Goal: Information Seeking & Learning: Learn about a topic

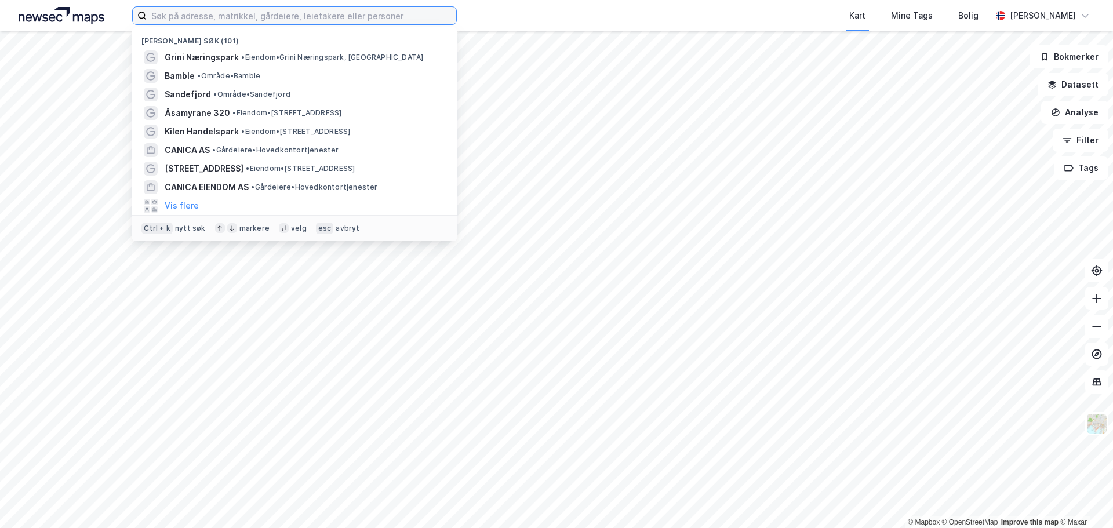
click at [289, 19] on input at bounding box center [301, 15] width 309 height 17
paste input "Furutunet AS"
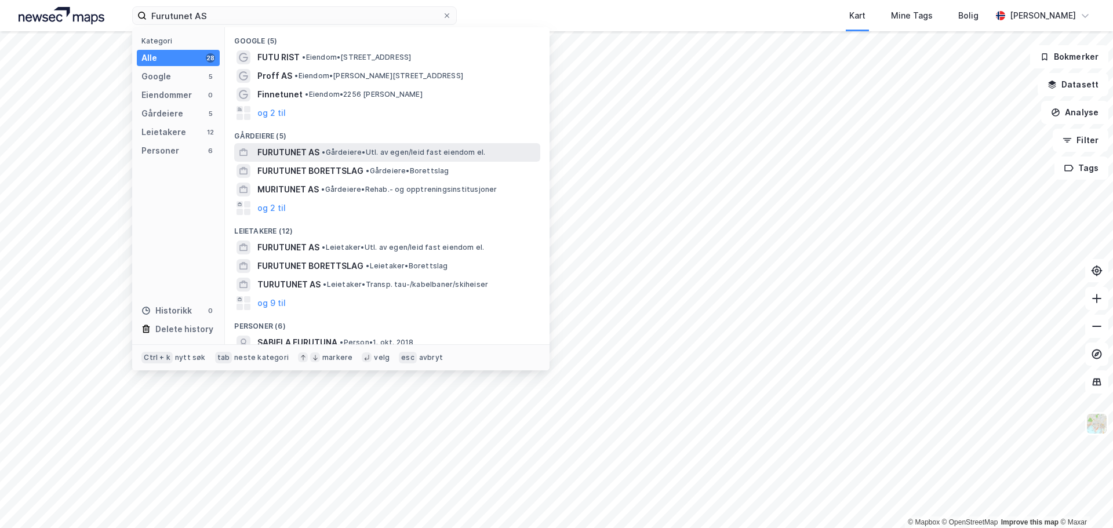
click at [357, 150] on span "• Gårdeiere • Utl. av egen/leid fast eiendom el." at bounding box center [403, 152] width 163 height 9
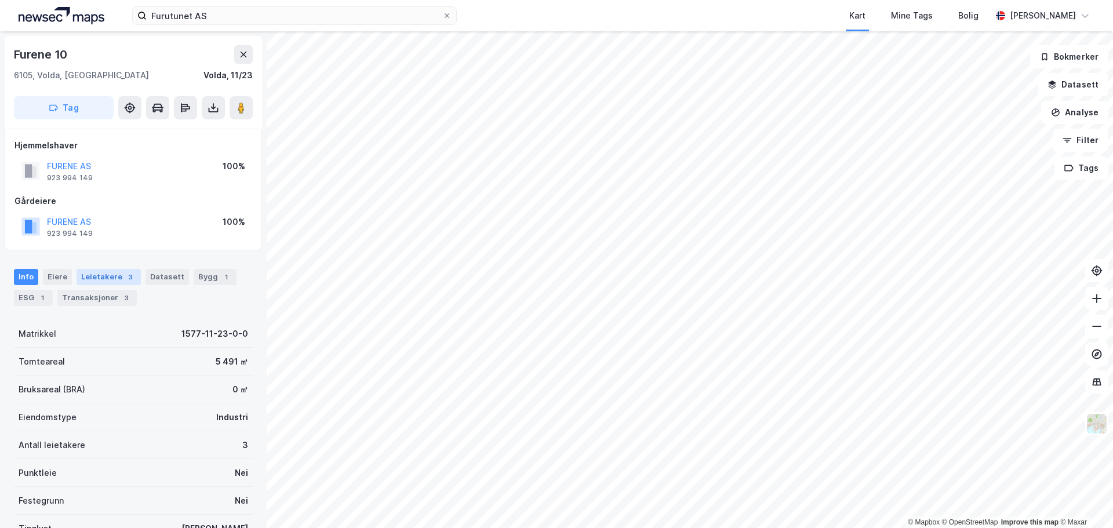
click at [99, 277] on div "Leietakere 3" at bounding box center [109, 277] width 64 height 16
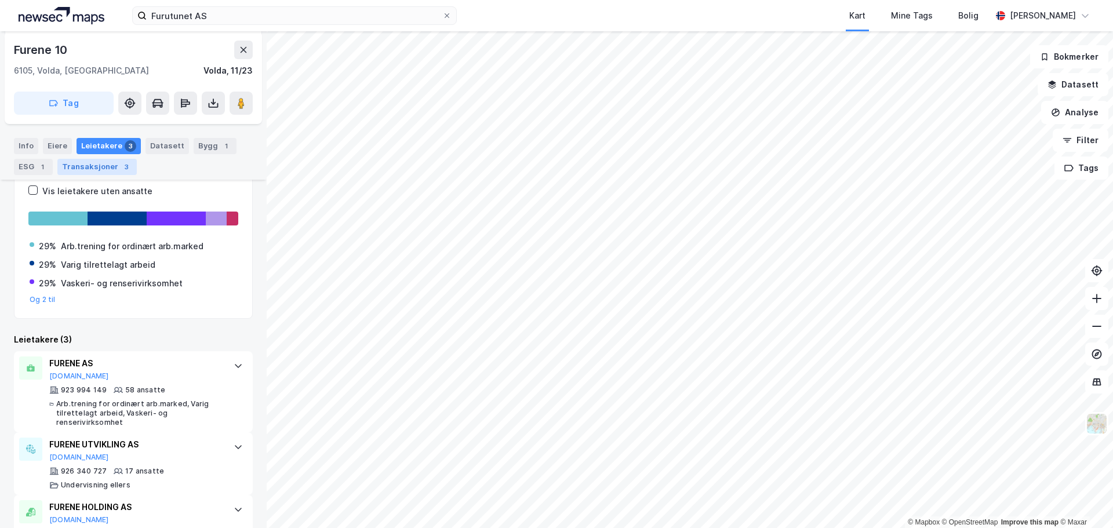
scroll to position [221, 0]
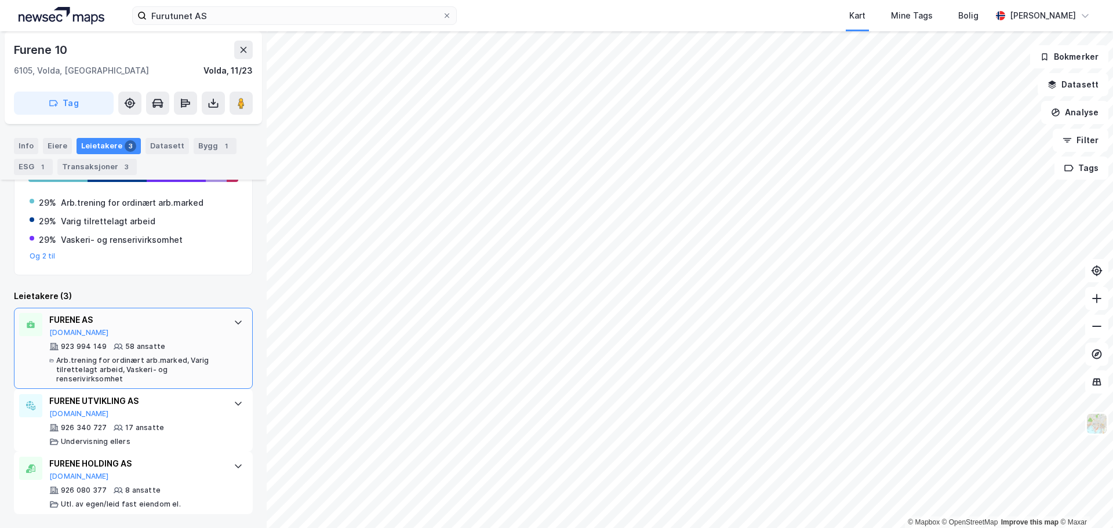
scroll to position [2, 0]
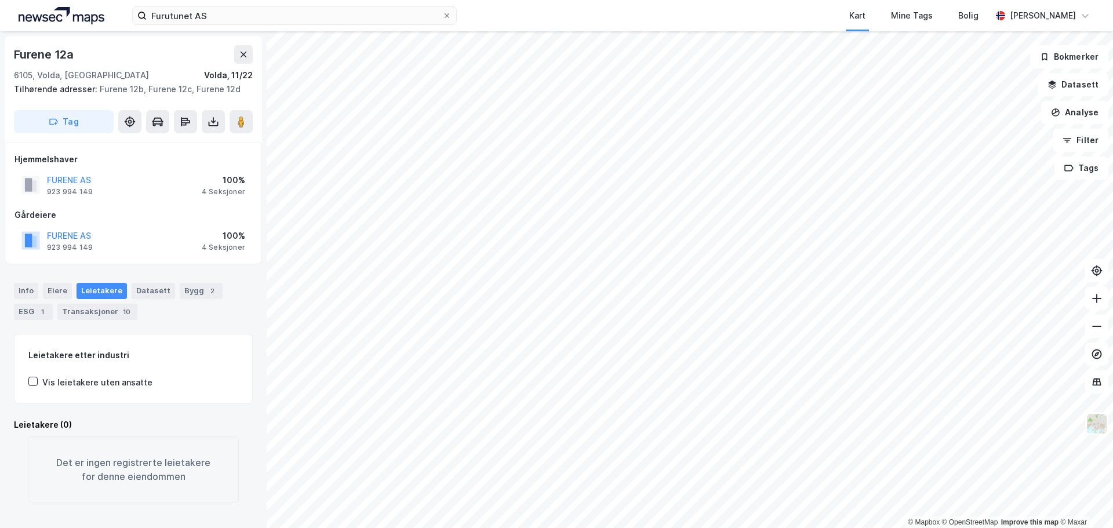
scroll to position [2, 0]
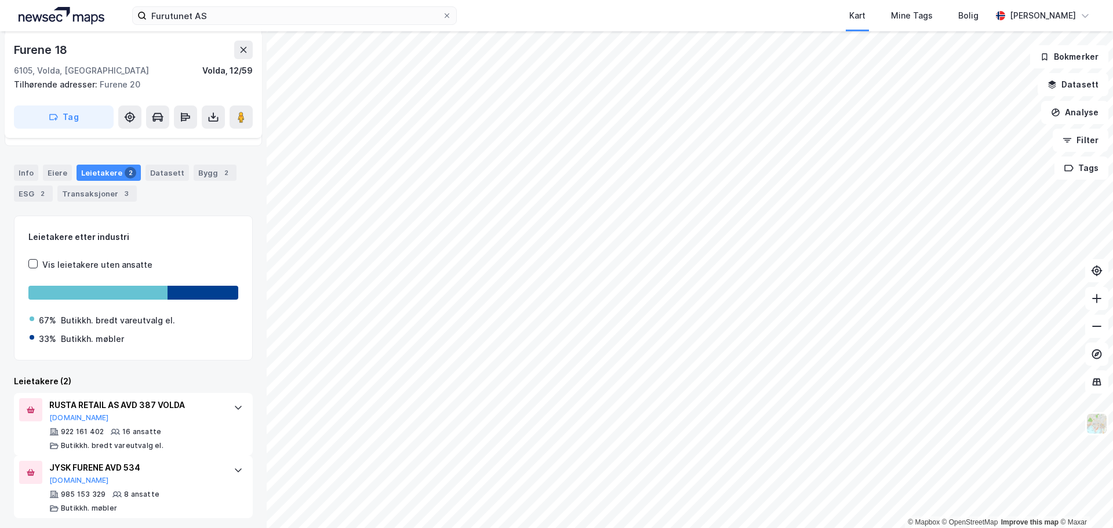
scroll to position [150, 0]
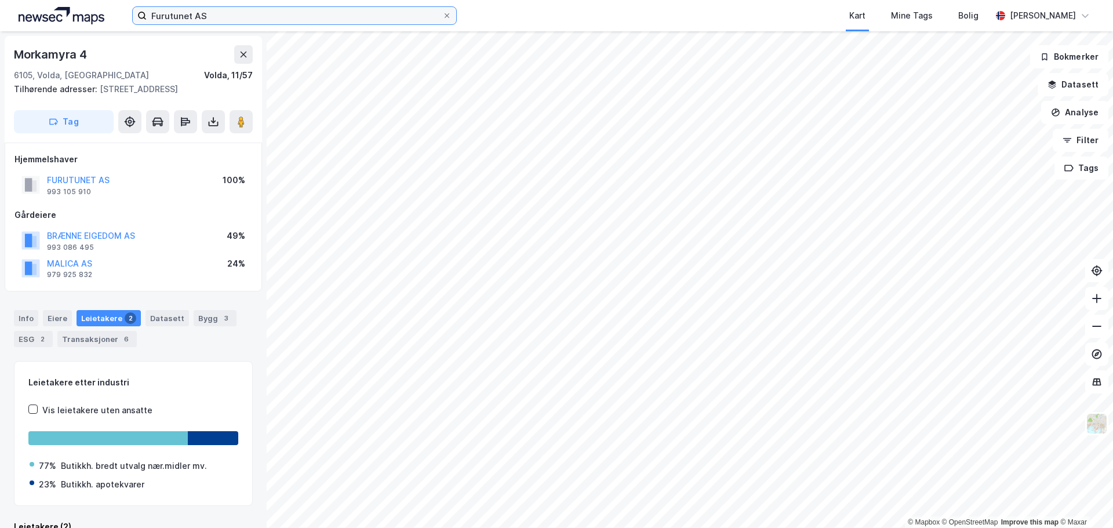
click at [286, 8] on input "Furutunet AS" at bounding box center [295, 15] width 296 height 17
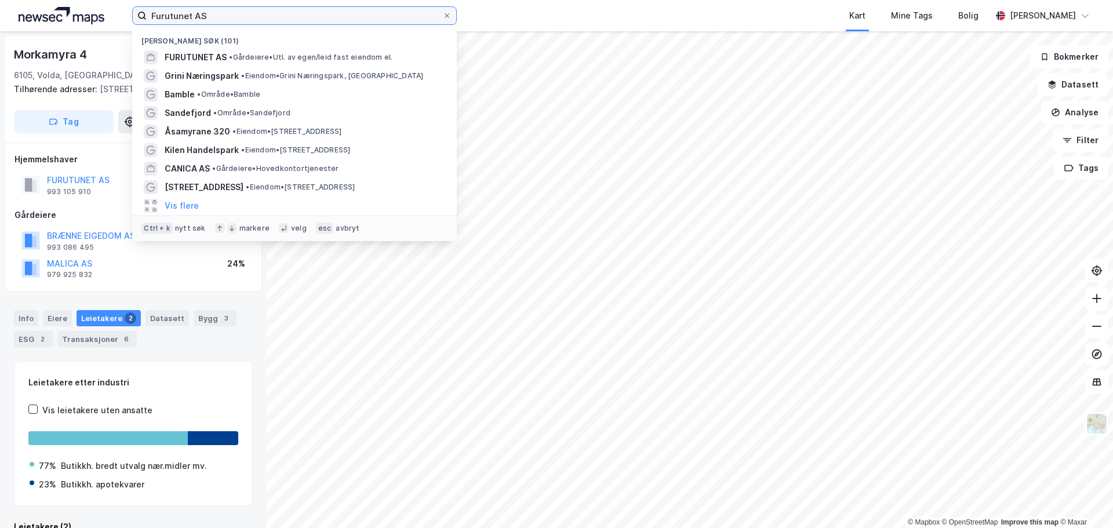
click at [286, 8] on input "Furutunet AS" at bounding box center [295, 15] width 296 height 17
paste input "Gjellebekkstubben 12"
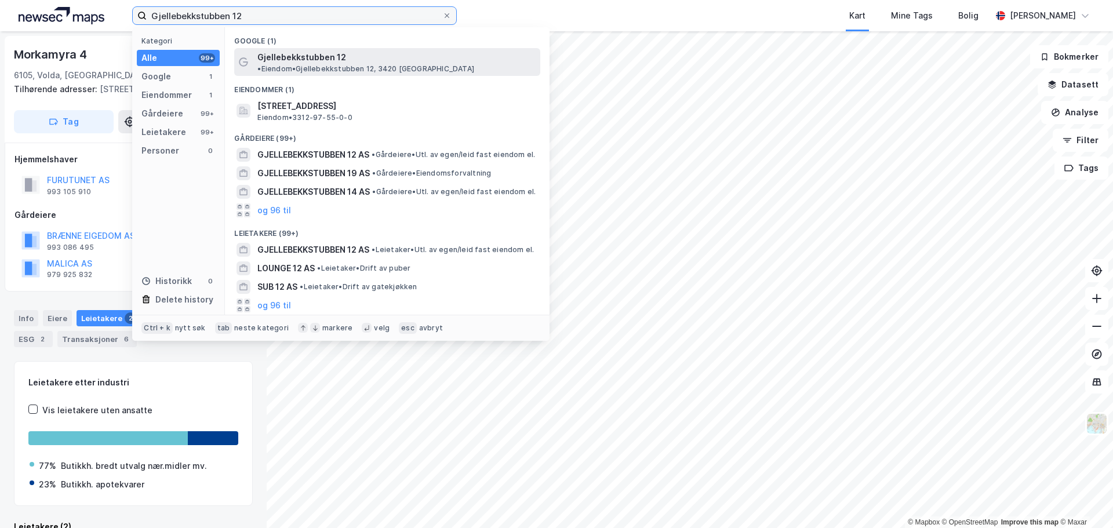
type input "Gjellebekkstubben 12"
click at [315, 52] on span "Gjellebekkstubben 12" at bounding box center [301, 57] width 89 height 14
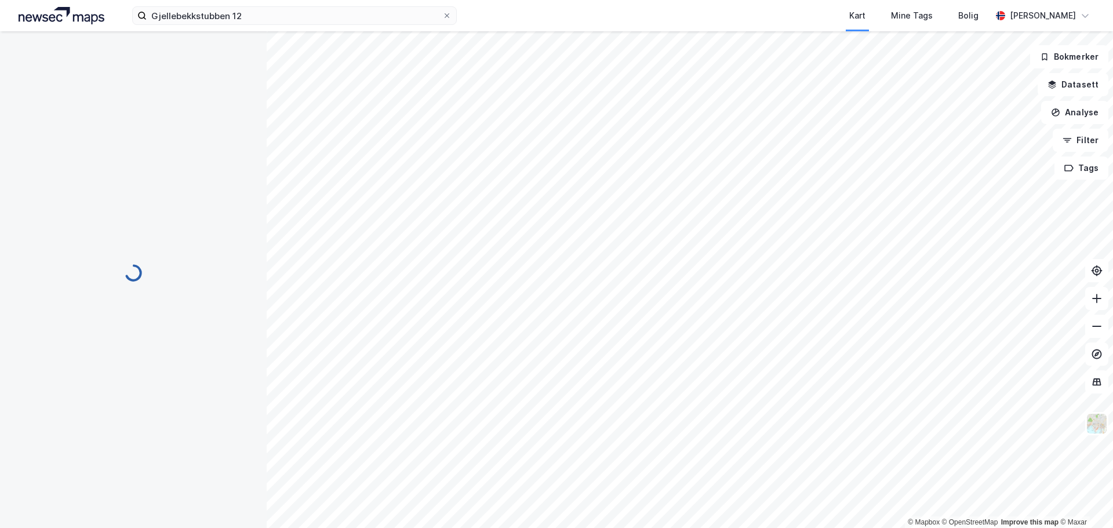
scroll to position [1, 0]
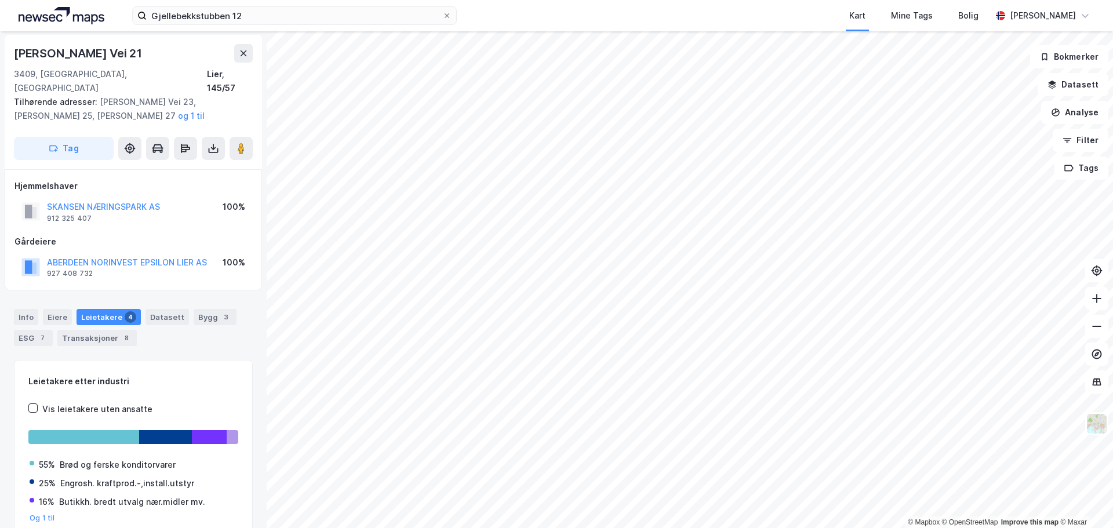
scroll to position [1, 0]
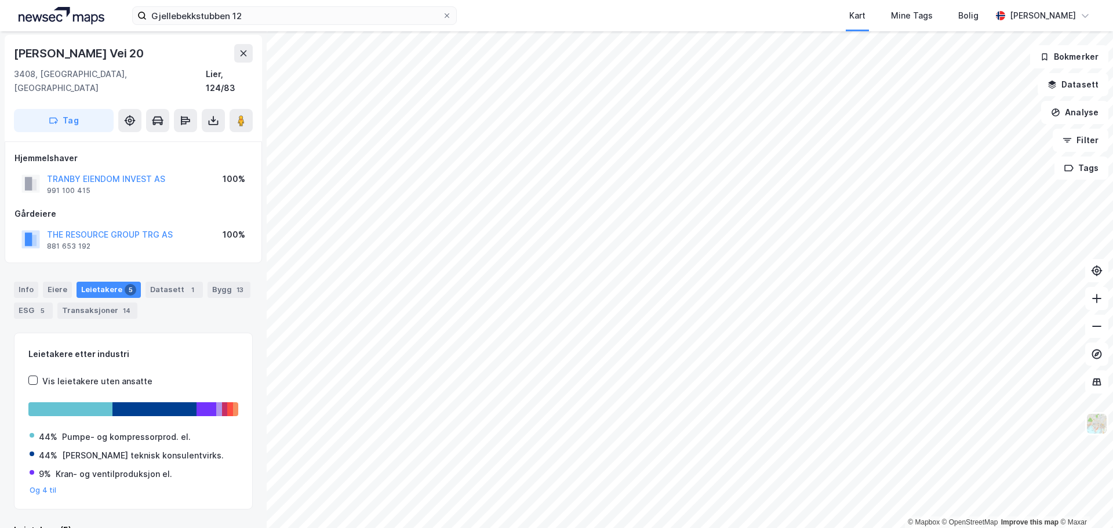
scroll to position [1, 0]
click at [26, 282] on div "Info" at bounding box center [26, 290] width 24 height 16
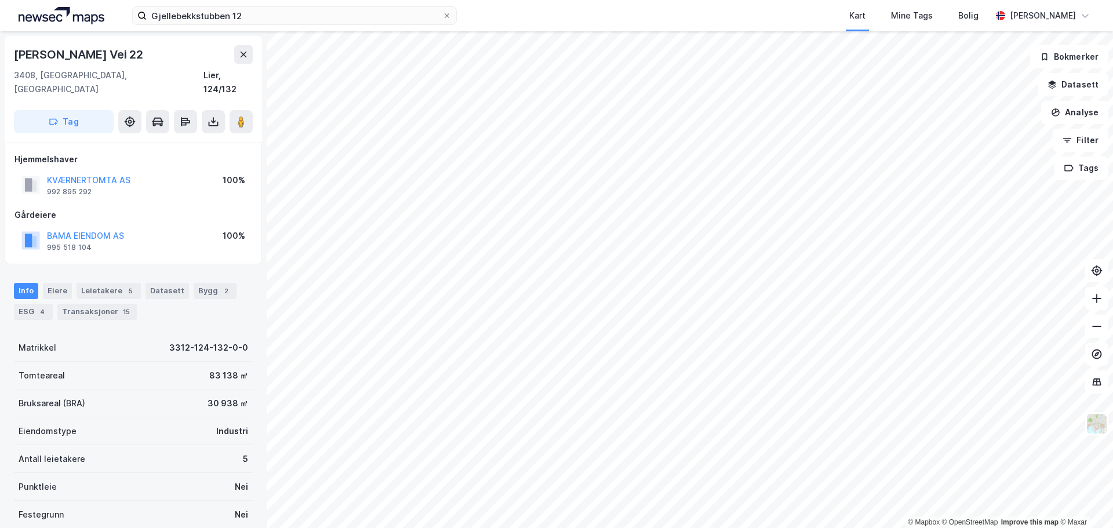
click at [513, 527] on html "Gjellebekkstubben 12 Kart Mine Tags Bolig Mikkel Tefre Lunder © Mapbox © OpenSt…" at bounding box center [556, 264] width 1113 height 528
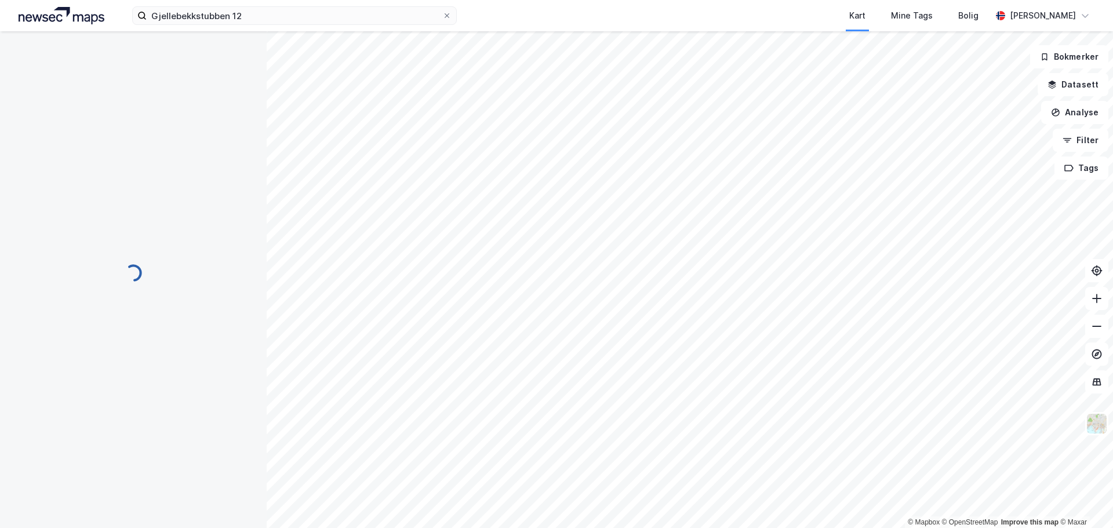
scroll to position [1, 0]
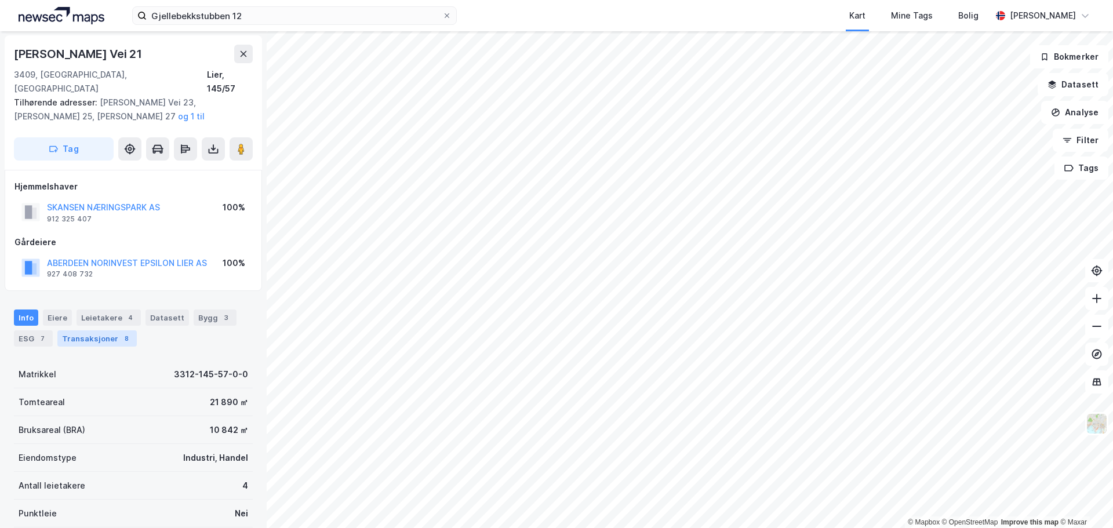
click at [94, 330] on div "Transaksjoner 8" at bounding box center [96, 338] width 79 height 16
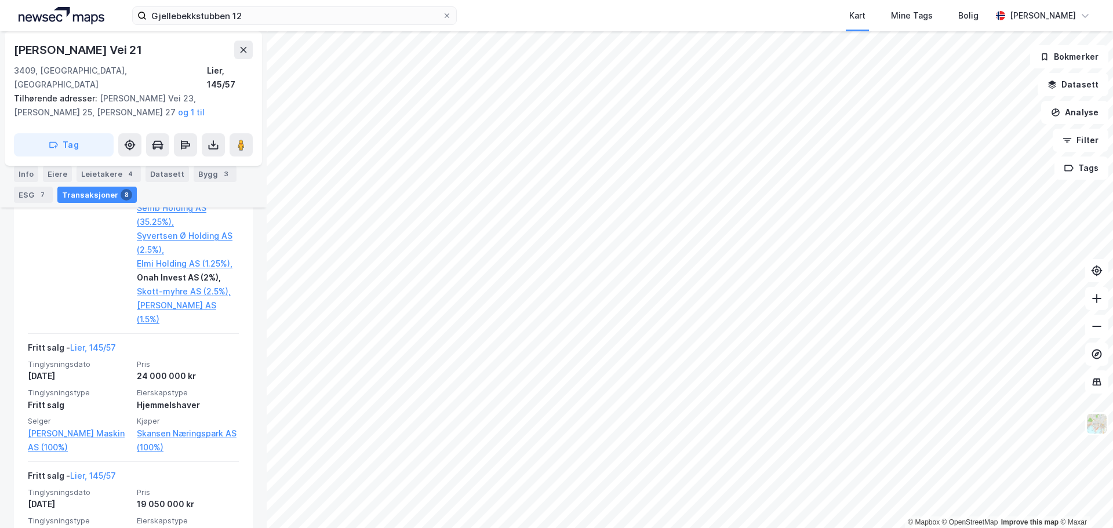
scroll to position [1477, 0]
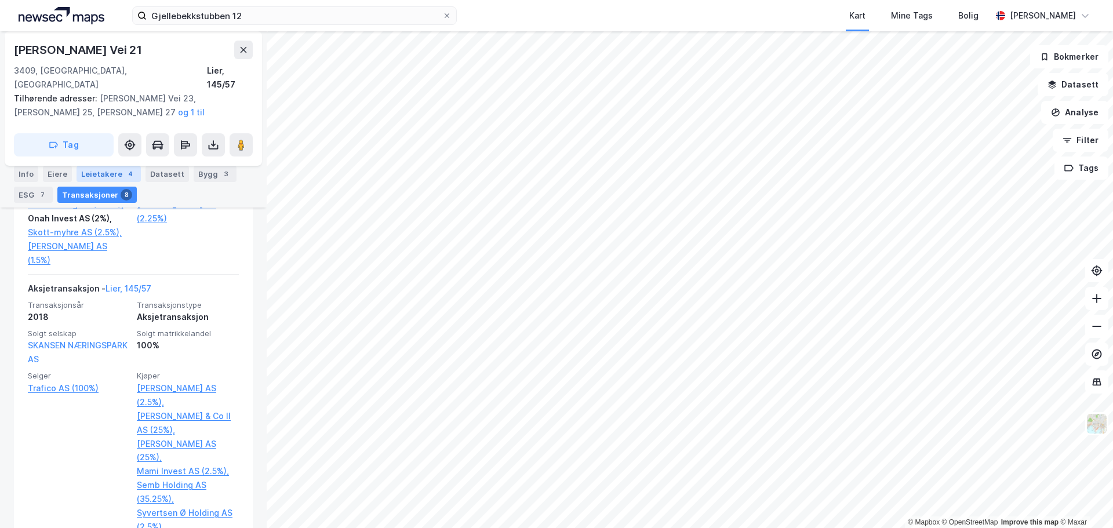
click at [113, 171] on div "Leietakere 4" at bounding box center [109, 174] width 64 height 16
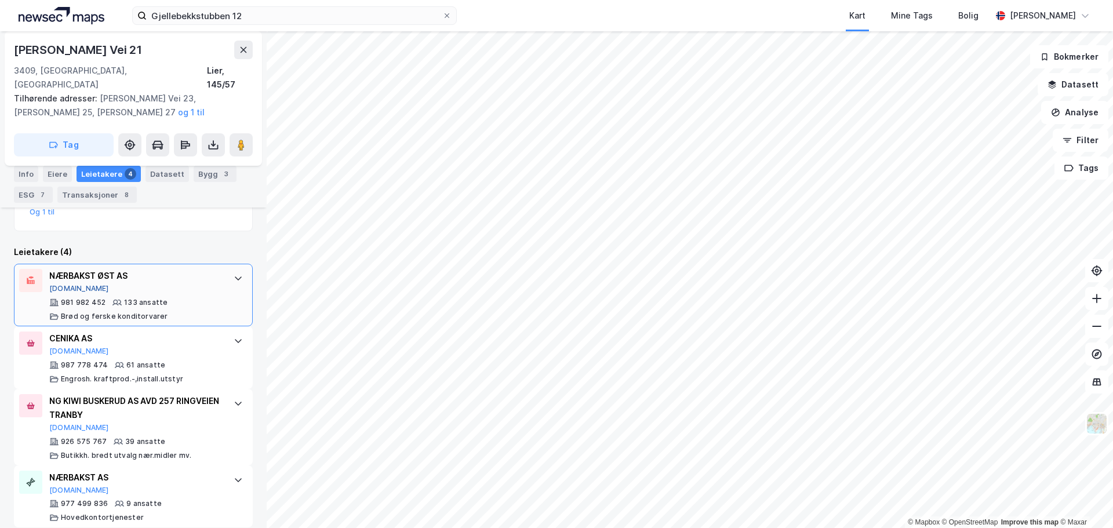
click at [64, 284] on button "[DOMAIN_NAME]" at bounding box center [79, 288] width 60 height 9
click at [67, 347] on button "[DOMAIN_NAME]" at bounding box center [79, 351] width 60 height 9
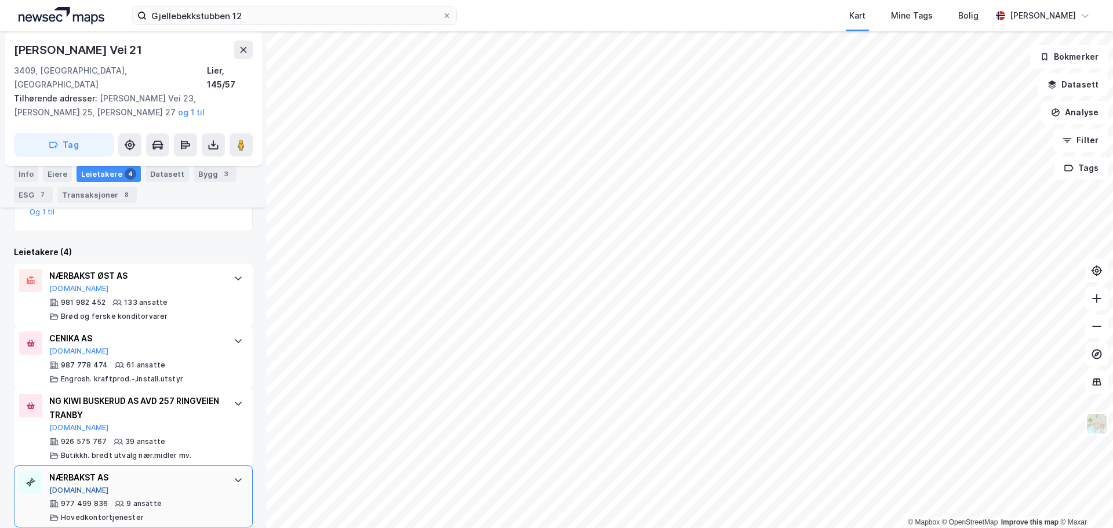
click at [56, 486] on button "[DOMAIN_NAME]" at bounding box center [79, 490] width 60 height 9
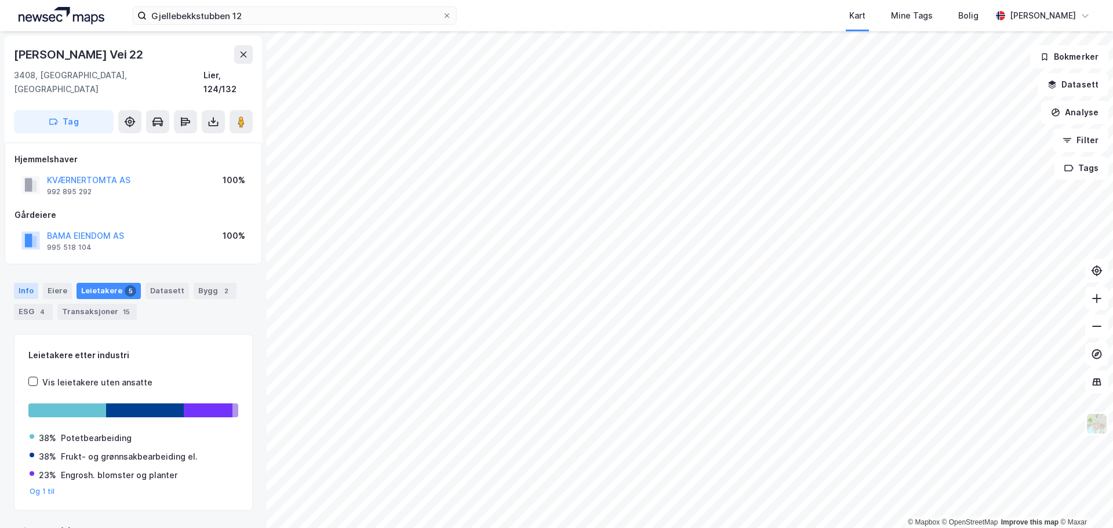
click at [27, 283] on div "Info" at bounding box center [26, 291] width 24 height 16
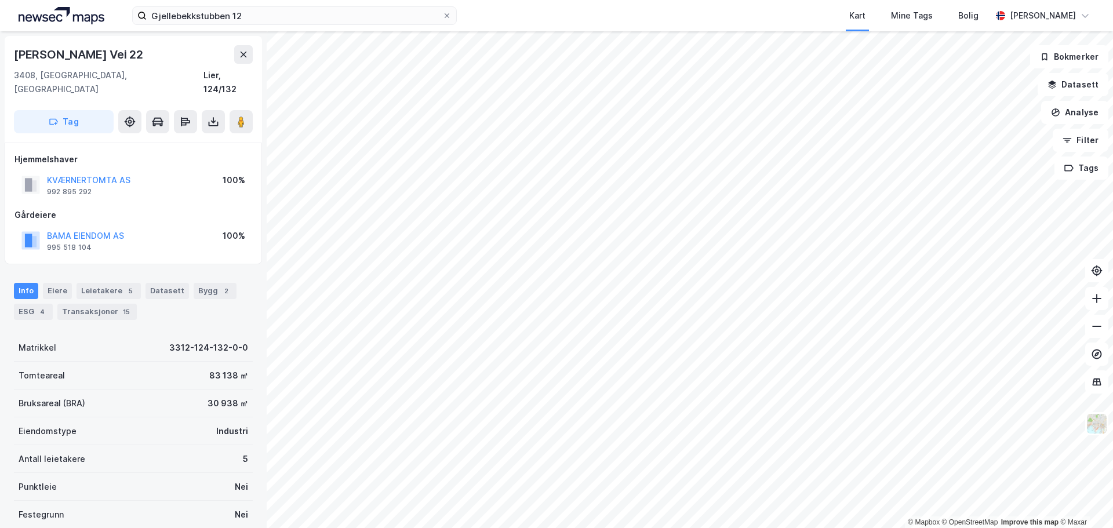
click at [196, 389] on div "Bruksareal (BRA) 30 938 ㎡" at bounding box center [133, 403] width 239 height 28
click at [159, 334] on div "Matrikkel 3312-124-132-0-0" at bounding box center [133, 348] width 239 height 28
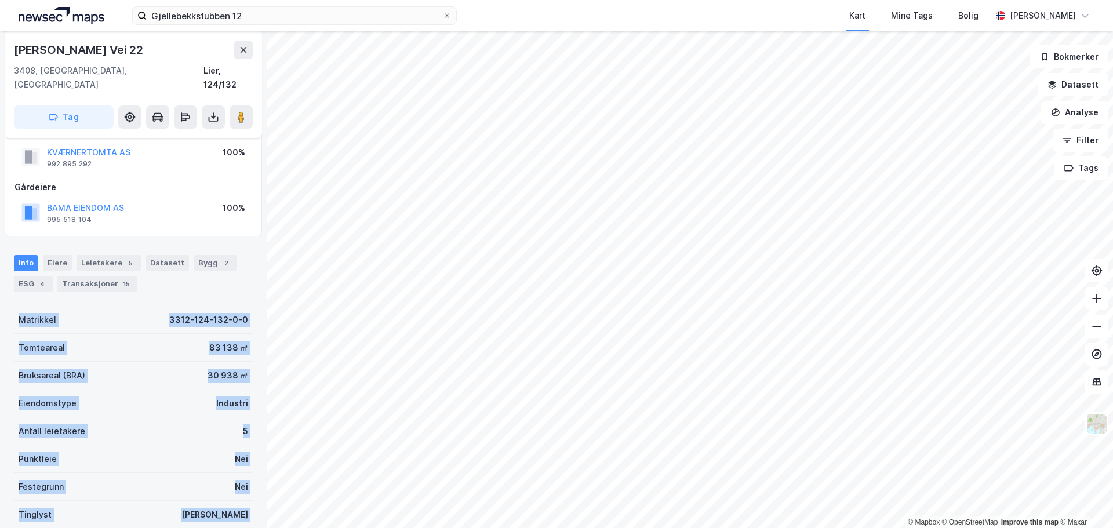
scroll to position [103, 0]
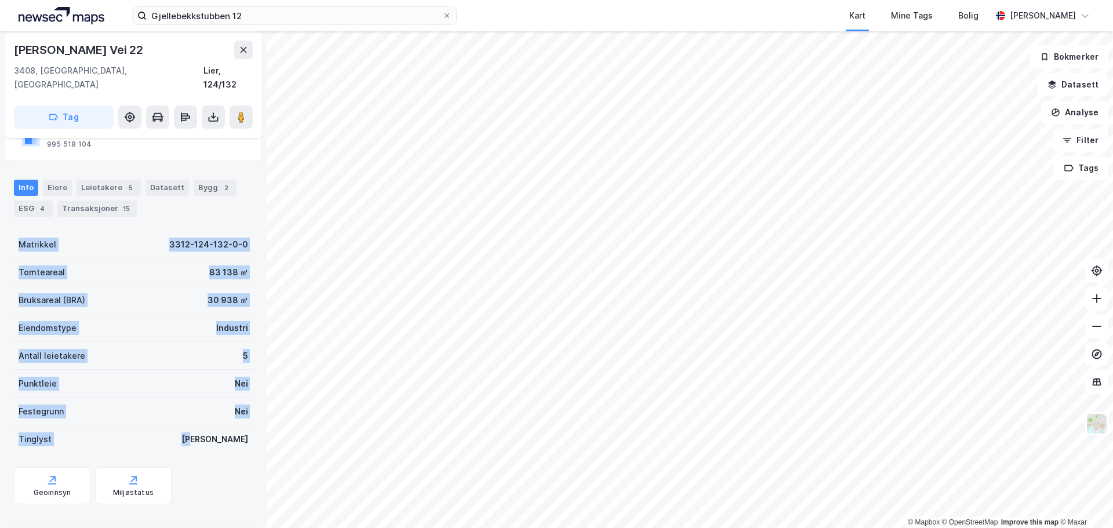
drag, startPoint x: 19, startPoint y: 334, endPoint x: 248, endPoint y: 428, distance: 247.2
click at [248, 428] on div "Joseph Kellers Vei 22 3408, Tranby, Buskerud Lier, 124/132 Tag Hjemmelshaver KV…" at bounding box center [133, 279] width 267 height 497
click at [232, 444] on div "Matrikkel 3312-124-132-0-0 Tomteareal 83 138 ㎡ Bruksareal (BRA) 30 938 ㎡ Eiendo…" at bounding box center [133, 379] width 239 height 297
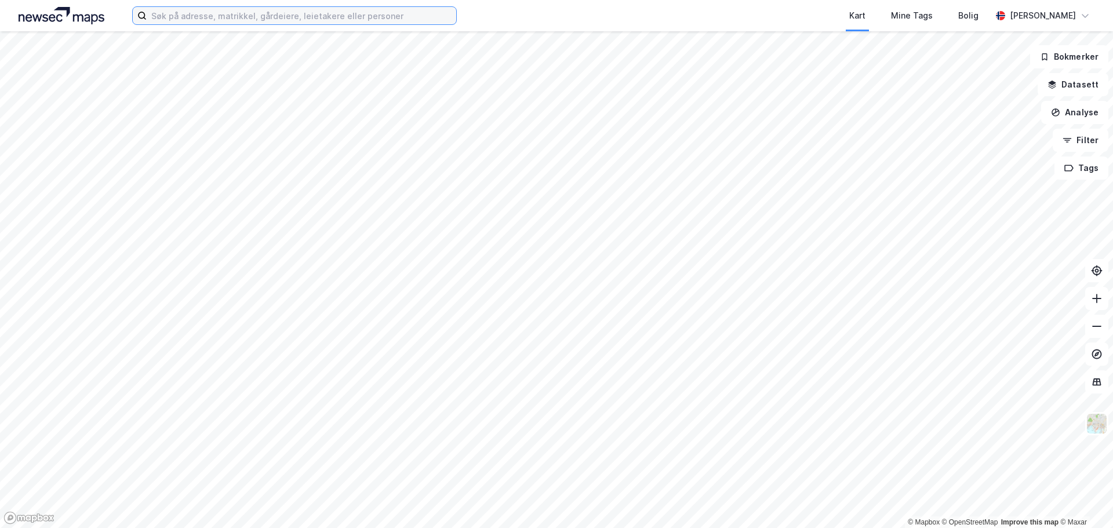
click at [326, 23] on input at bounding box center [301, 15] width 309 height 17
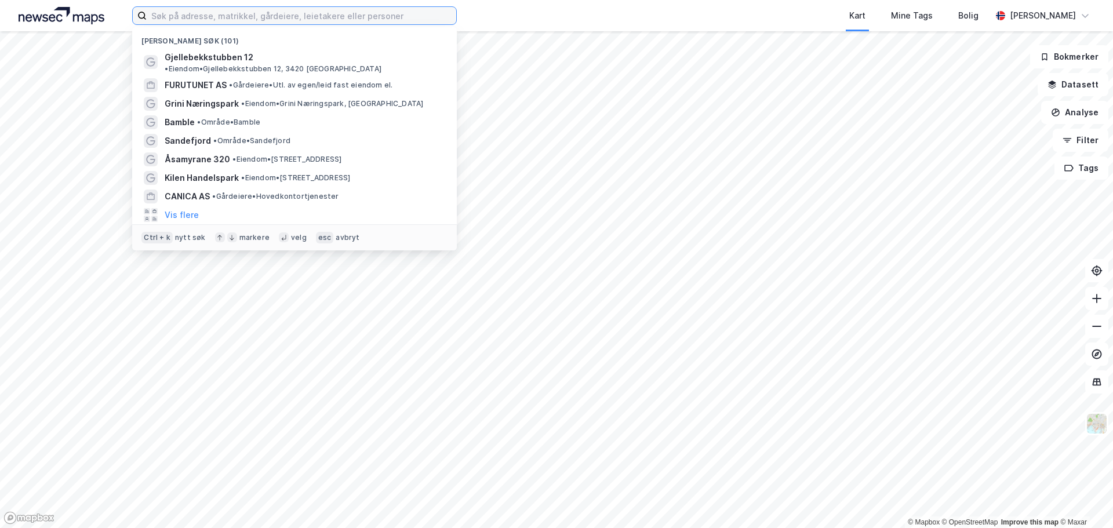
paste input "[STREET_ADDRESS]"
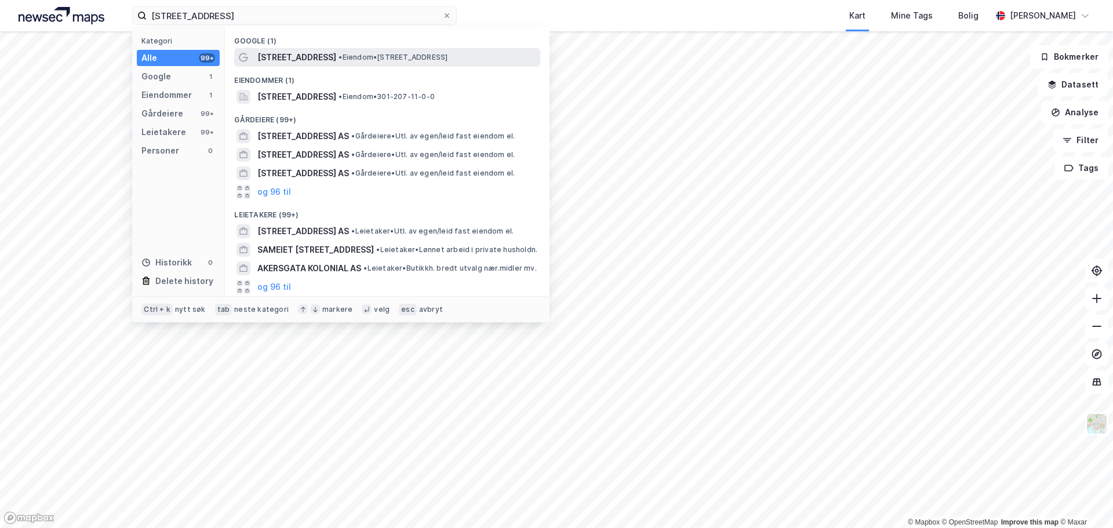
click at [357, 55] on span "• Eiendom • [STREET_ADDRESS]" at bounding box center [392, 57] width 109 height 9
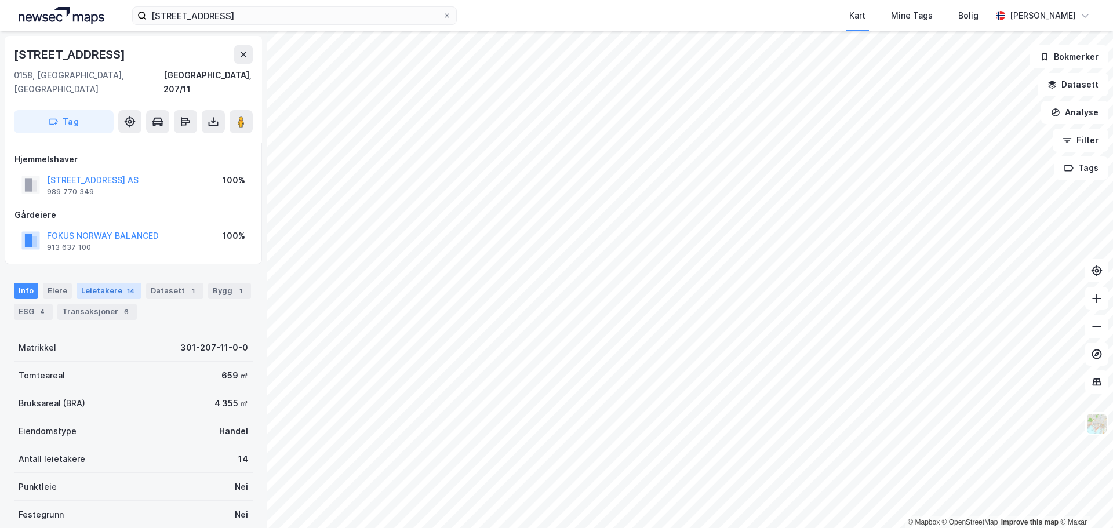
click at [125, 285] on div "14" at bounding box center [131, 291] width 12 height 12
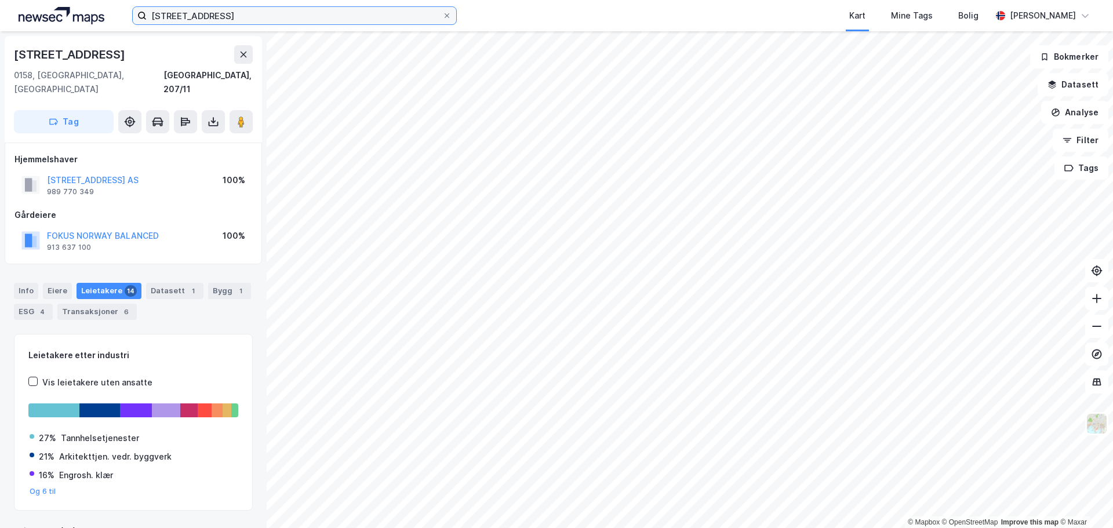
click at [257, 9] on input "[STREET_ADDRESS]" at bounding box center [295, 15] width 296 height 17
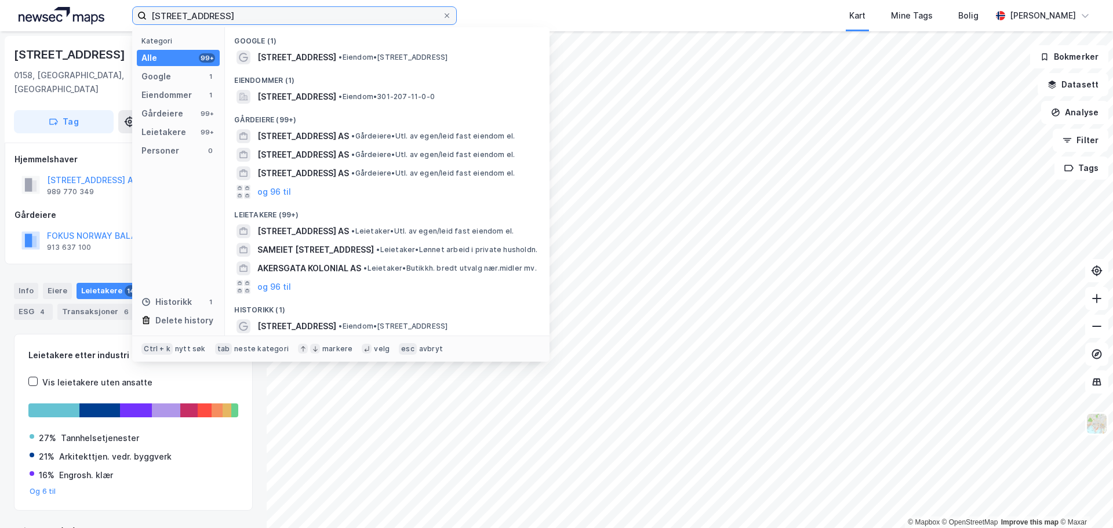
click at [256, 12] on input "[STREET_ADDRESS]" at bounding box center [295, 15] width 296 height 17
paste input "Deliveien 5"
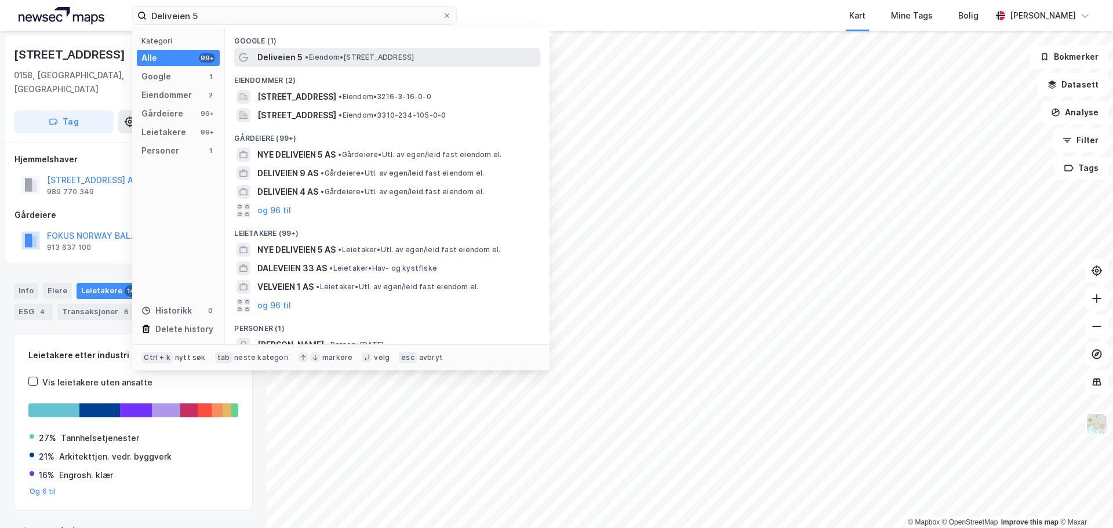
click at [323, 57] on span "• Eiendom • [STREET_ADDRESS]" at bounding box center [359, 57] width 109 height 9
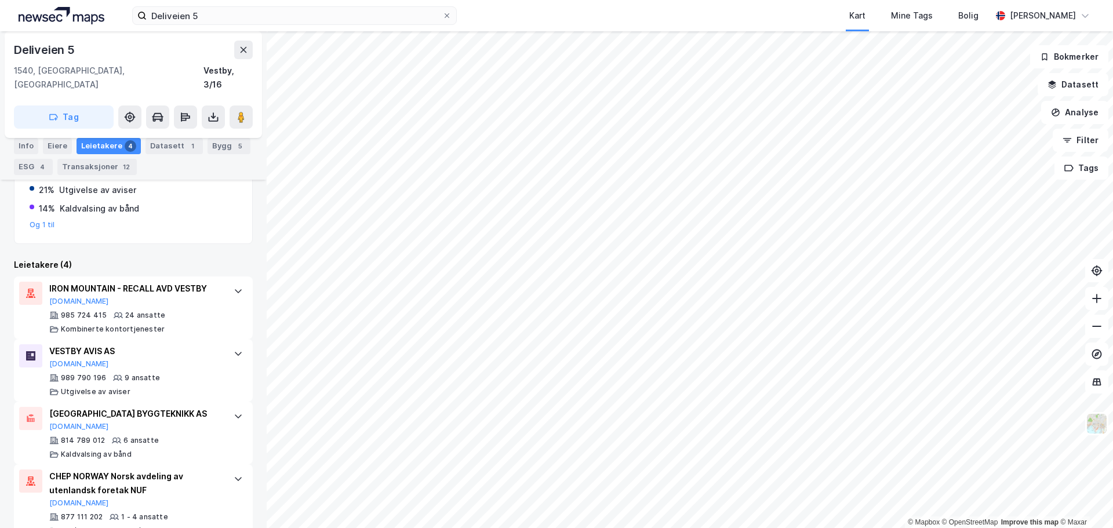
scroll to position [279, 0]
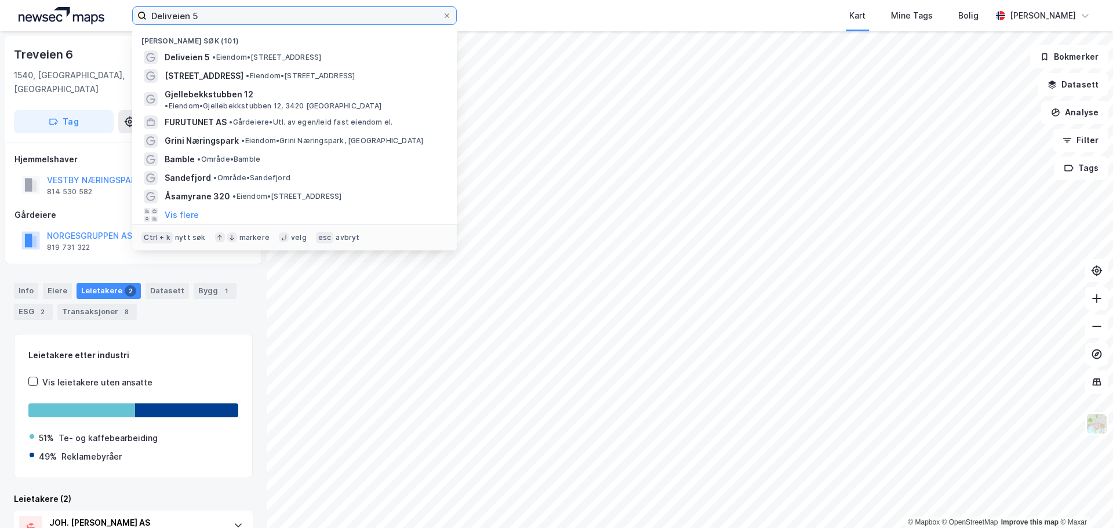
click at [211, 9] on input "Deliveien 5" at bounding box center [295, 15] width 296 height 17
paste input "Odelsvegen 88"
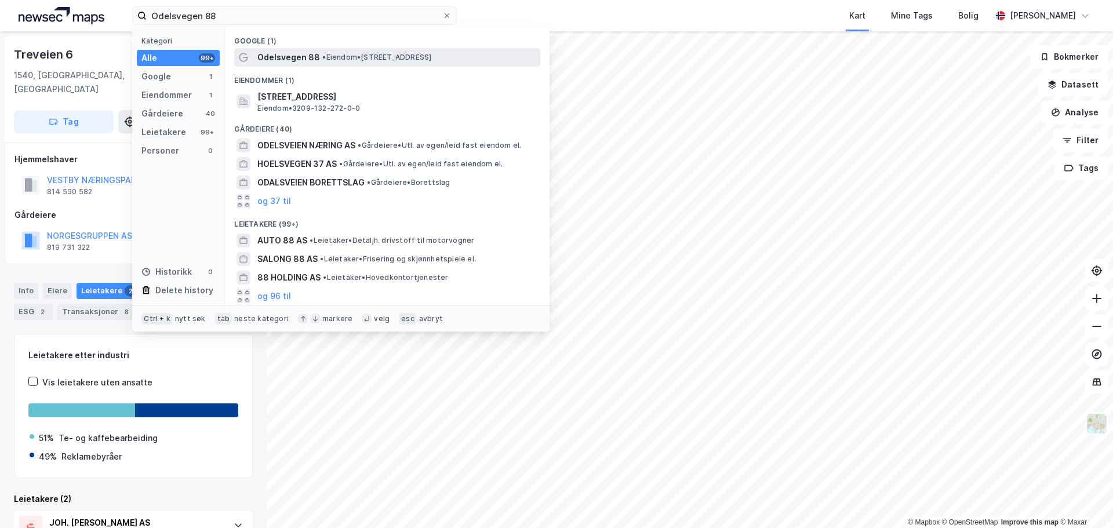
click at [342, 54] on span "• Eiendom • [STREET_ADDRESS]" at bounding box center [376, 57] width 109 height 9
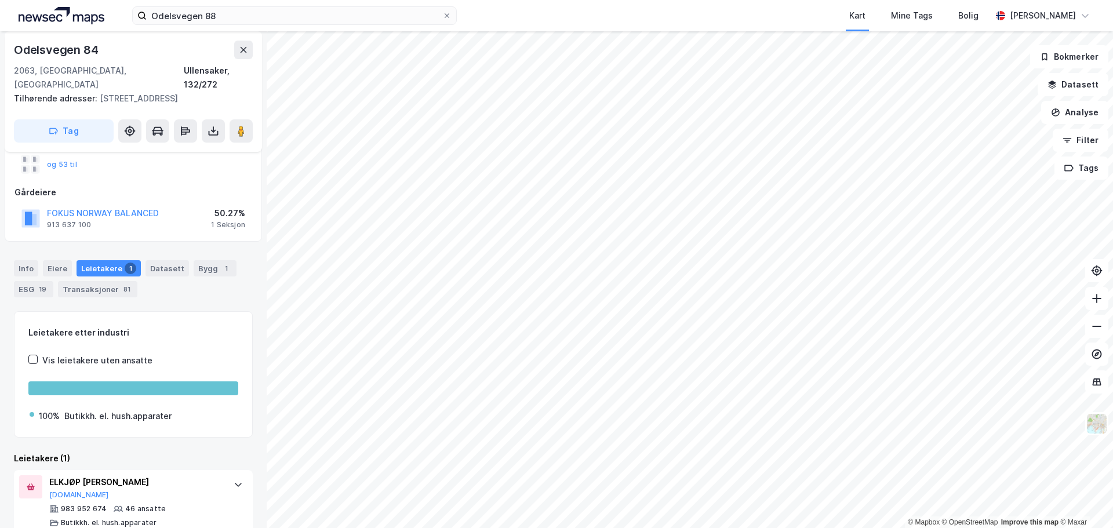
scroll to position [119, 0]
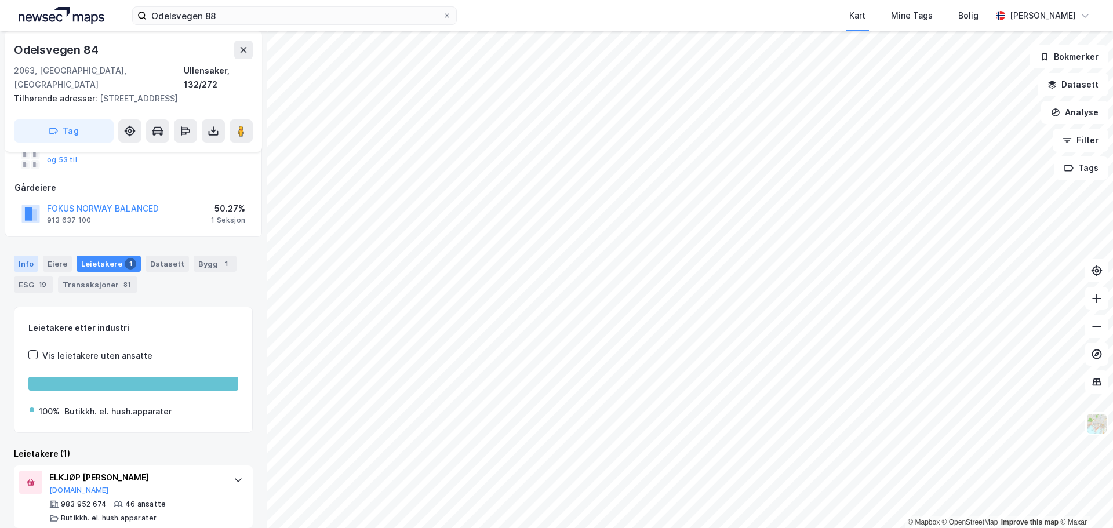
click at [23, 256] on div "Info" at bounding box center [26, 264] width 24 height 16
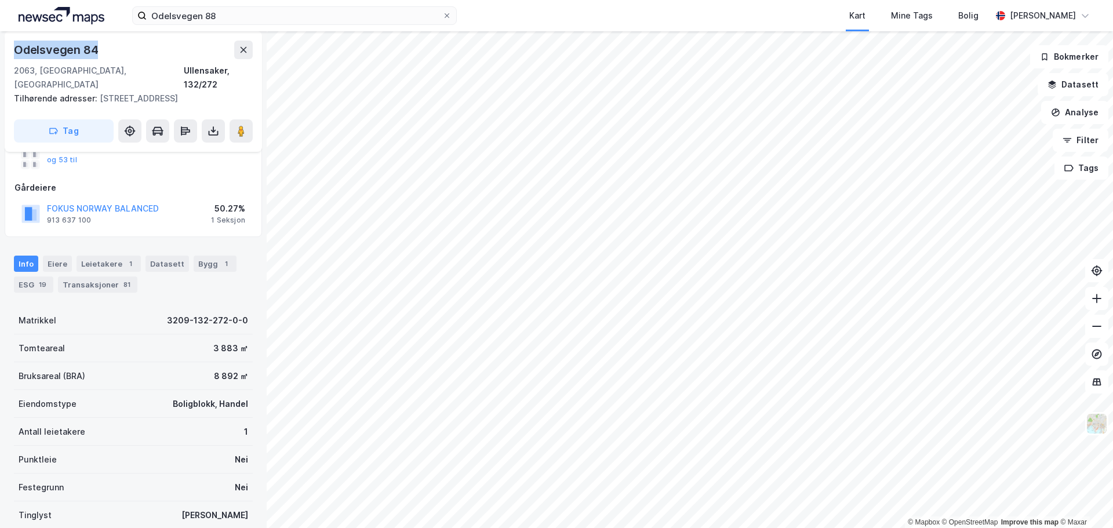
drag, startPoint x: 107, startPoint y: 49, endPoint x: 17, endPoint y: 51, distance: 89.9
click at [17, 51] on div "Odelsvegen 84" at bounding box center [133, 50] width 239 height 19
copy div "Odelsvegen 84"
click at [199, 11] on input "Odelsvegen 88" at bounding box center [295, 15] width 296 height 17
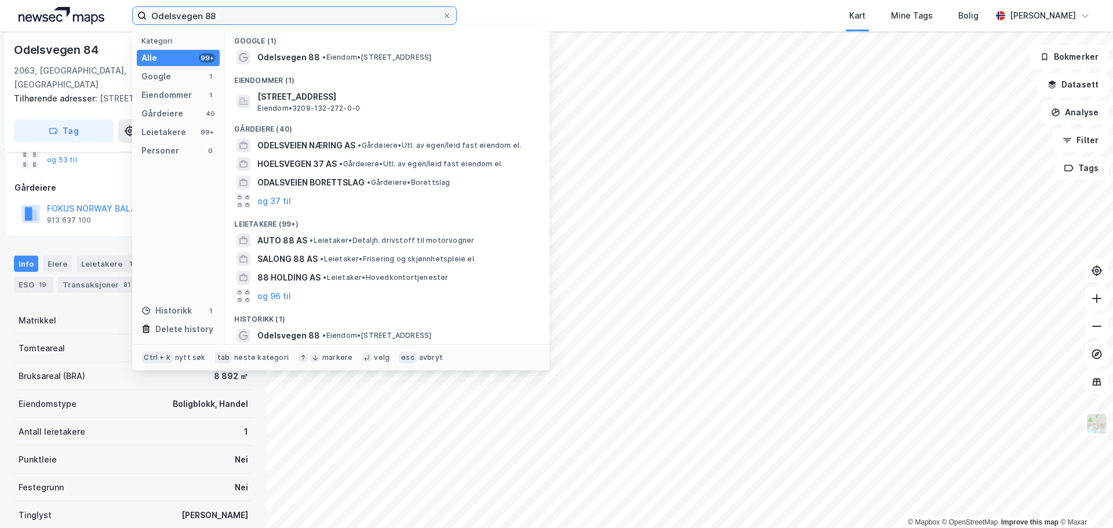
click at [199, 11] on input "Odelsvegen 88" at bounding box center [295, 15] width 296 height 17
paste input "[STREET_ADDRESS]"
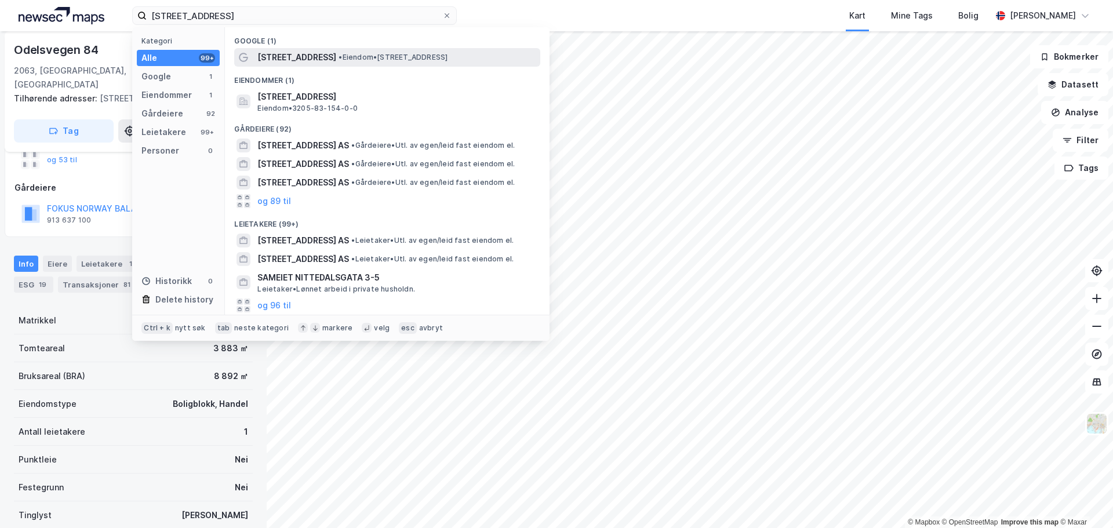
click at [294, 57] on span "[STREET_ADDRESS]" at bounding box center [296, 57] width 79 height 14
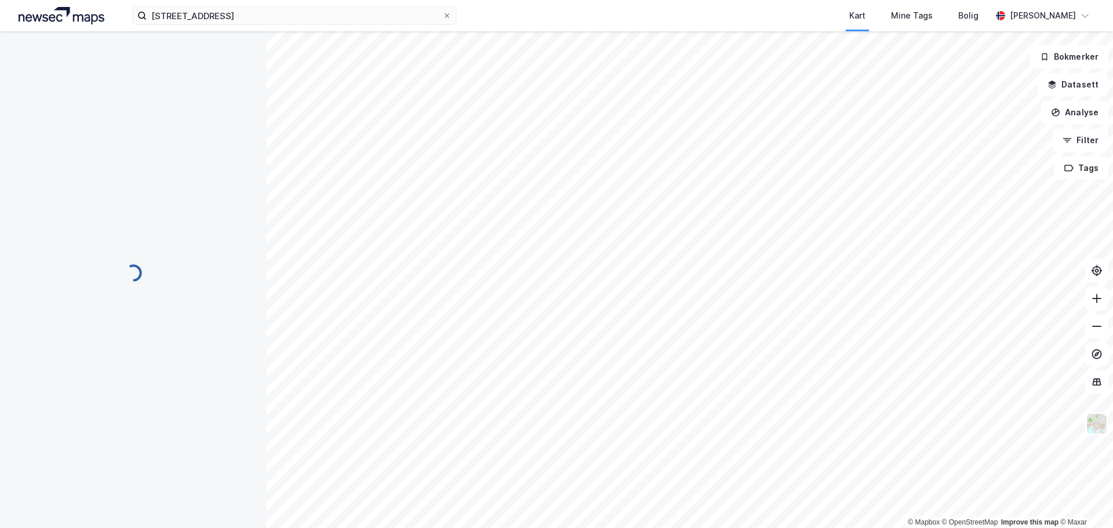
scroll to position [117, 0]
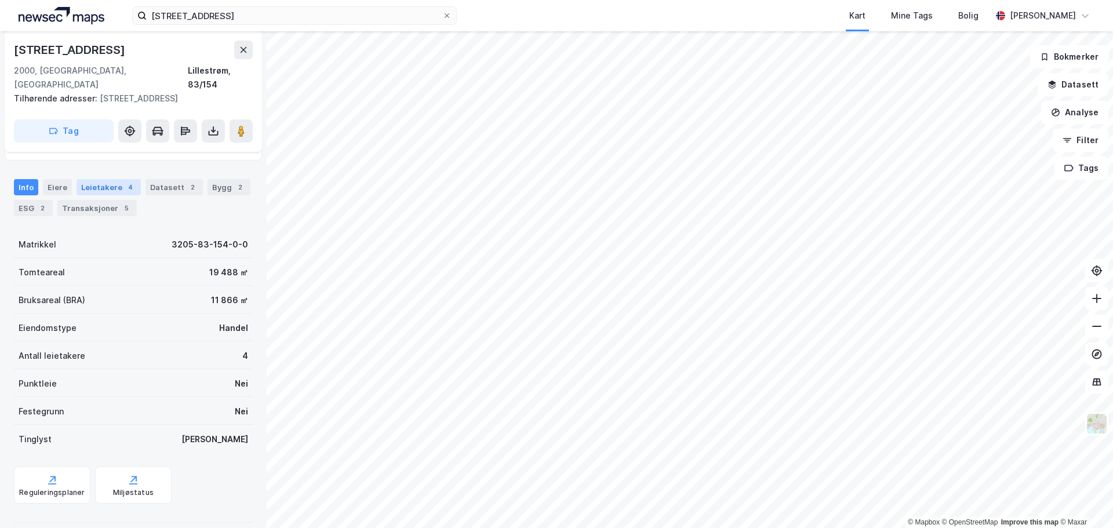
click at [102, 179] on div "Leietakere 4" at bounding box center [109, 187] width 64 height 16
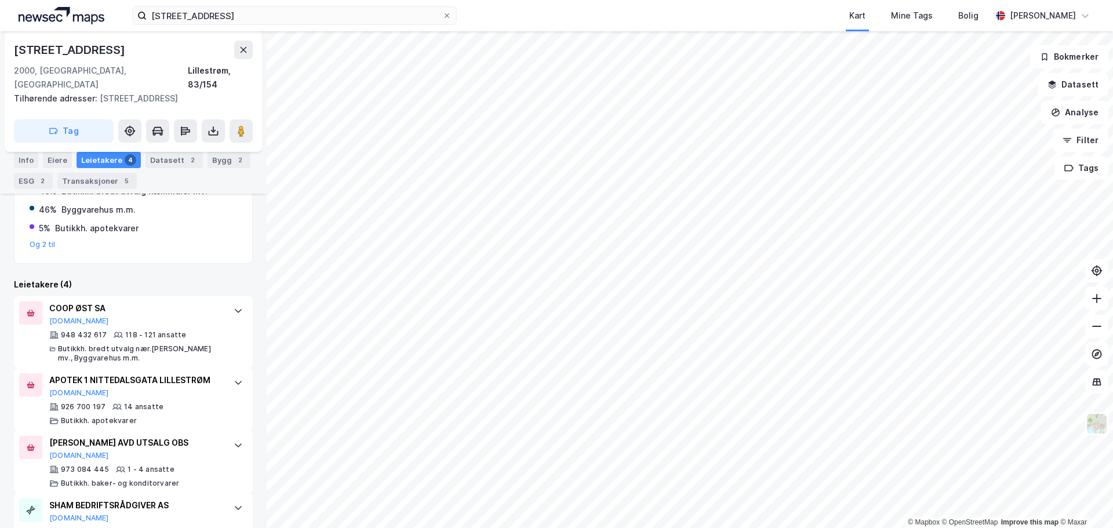
scroll to position [289, 0]
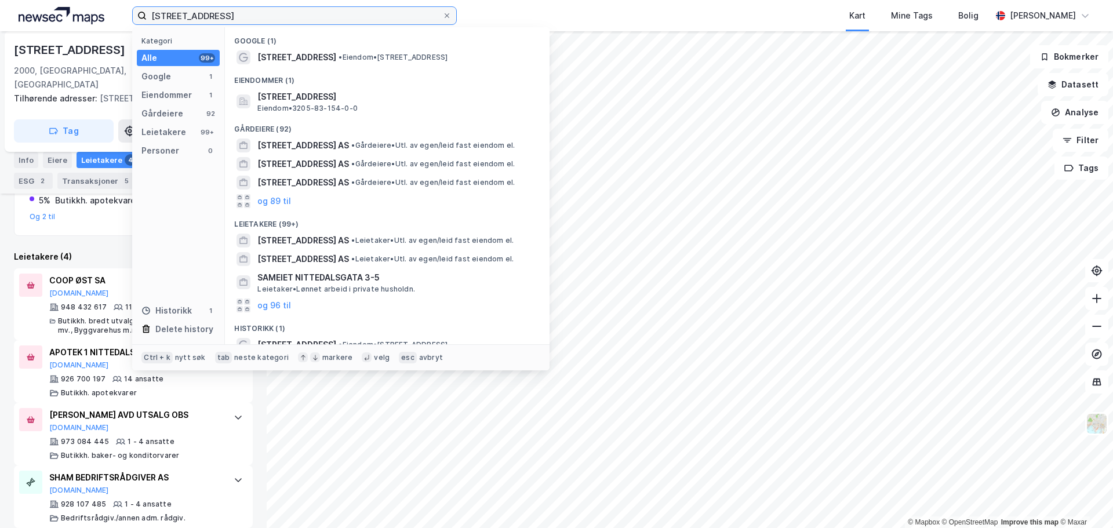
drag, startPoint x: 243, startPoint y: 17, endPoint x: 125, endPoint y: 17, distance: 117.7
click at [125, 17] on div "[STREET_ADDRESS] Kategori Alle 99+ Google 1 Eiendommer 1 Gårdeiere 92 Leietaker…" at bounding box center [556, 15] width 1113 height 31
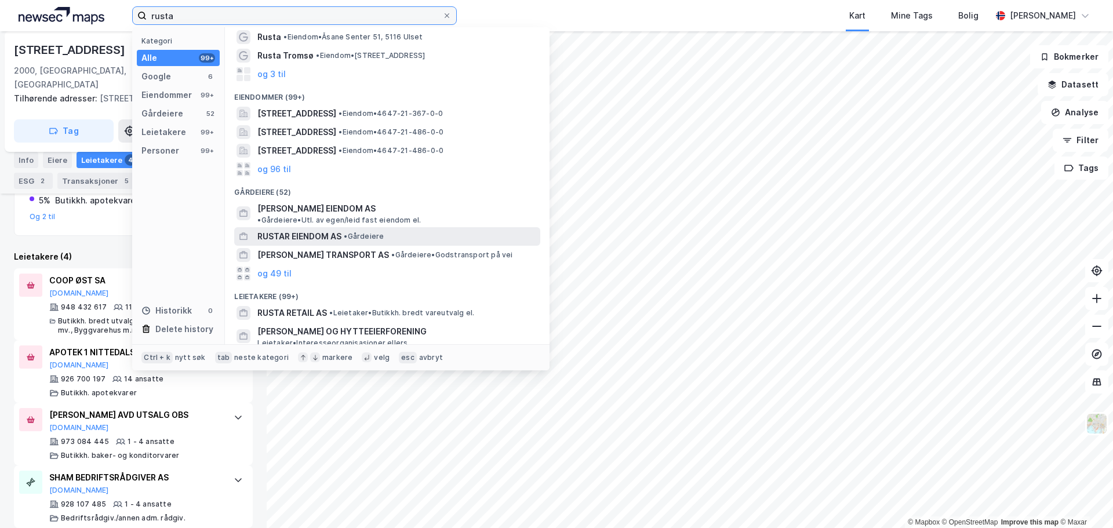
scroll to position [58, 0]
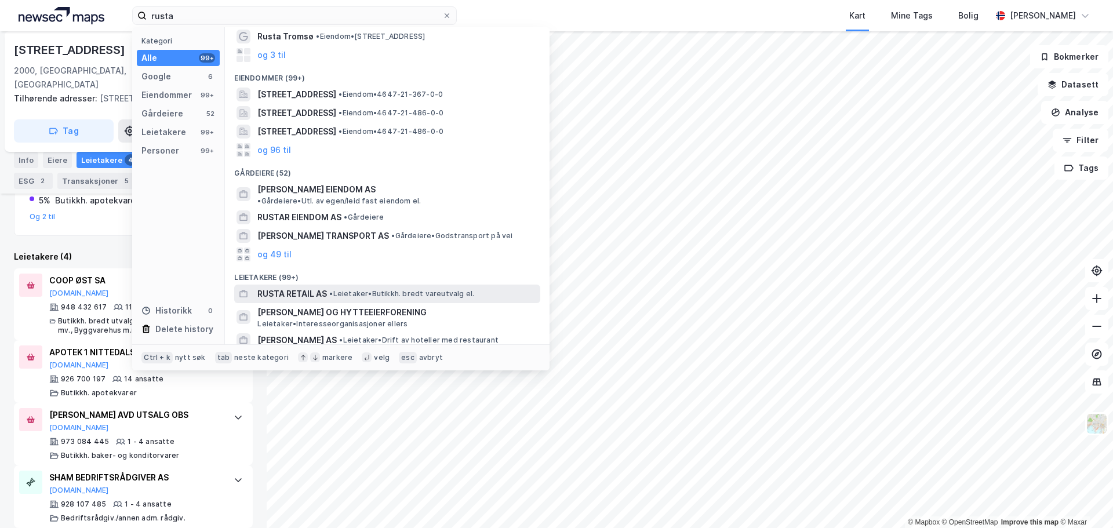
click at [333, 289] on span "•" at bounding box center [330, 293] width 3 height 9
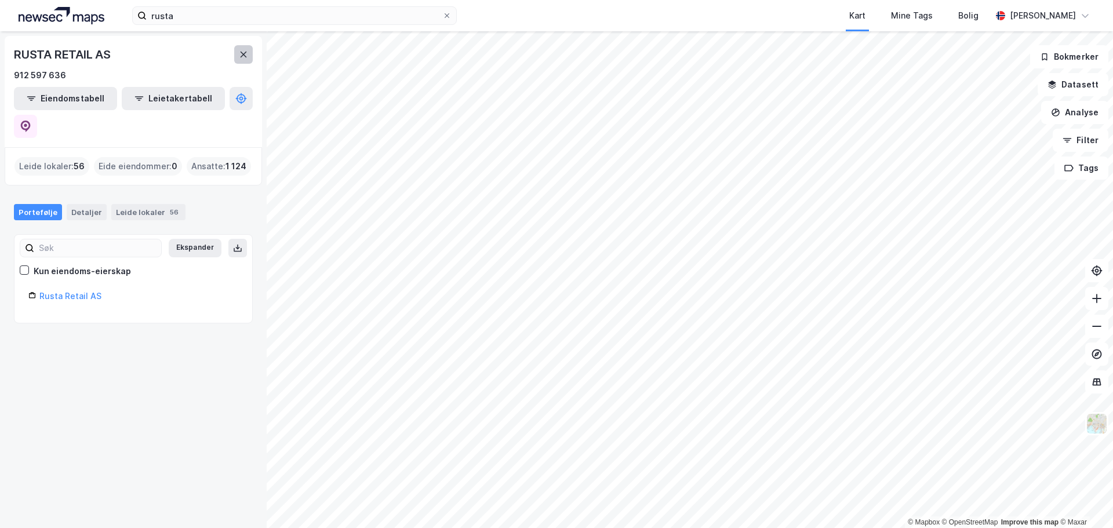
click at [243, 51] on icon at bounding box center [243, 54] width 9 height 9
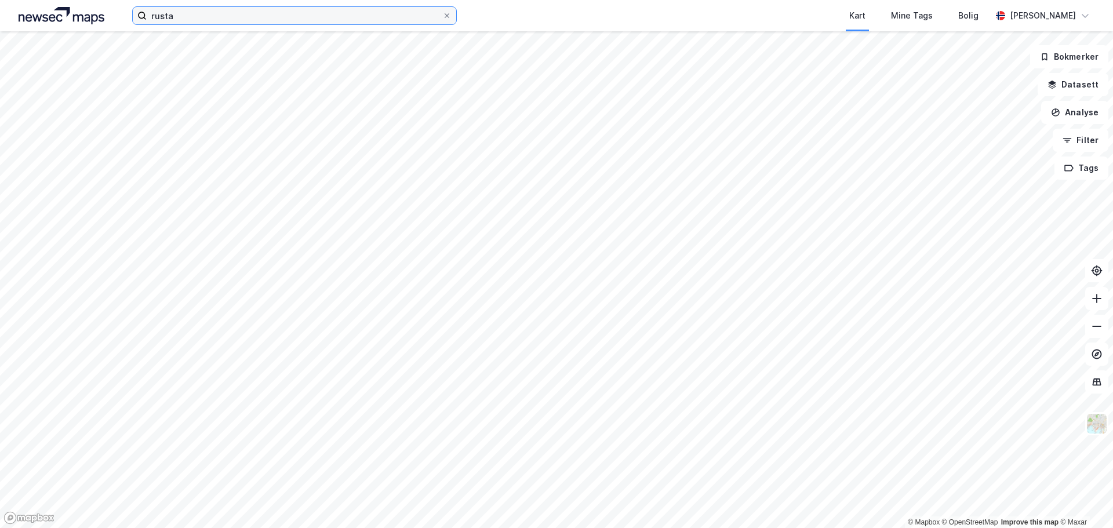
click at [199, 21] on input "rusta" at bounding box center [295, 15] width 296 height 17
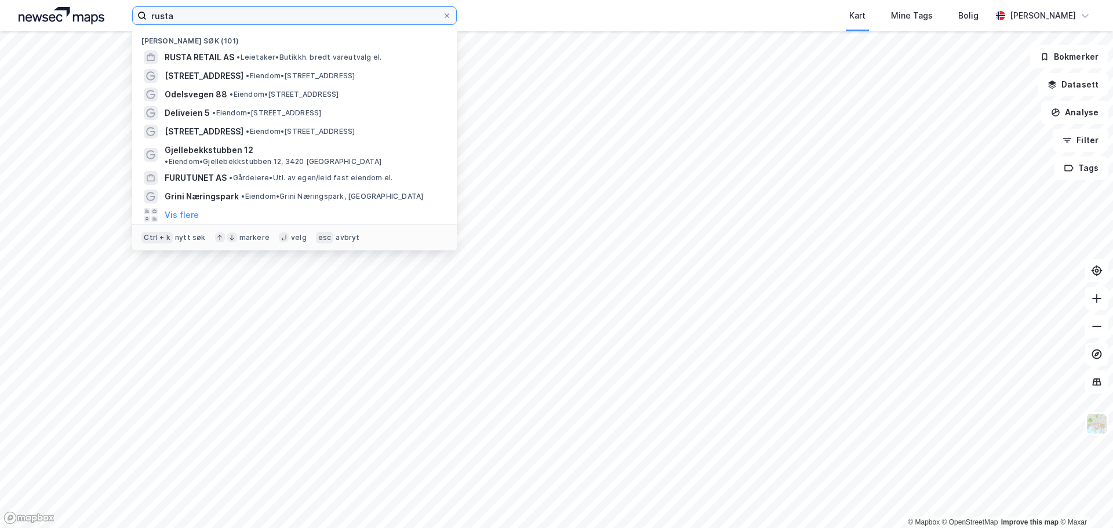
click at [199, 21] on input "rusta" at bounding box center [295, 15] width 296 height 17
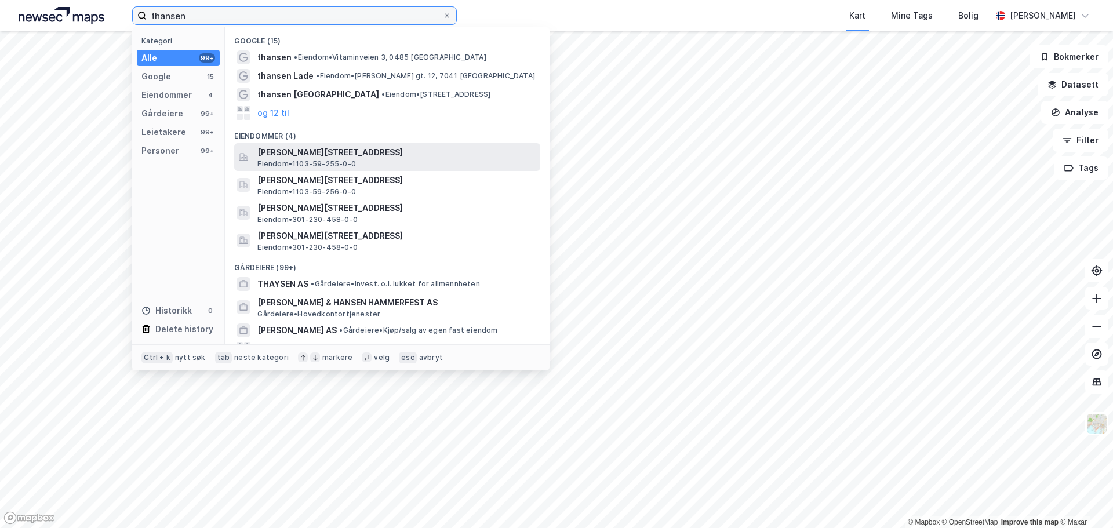
scroll to position [116, 0]
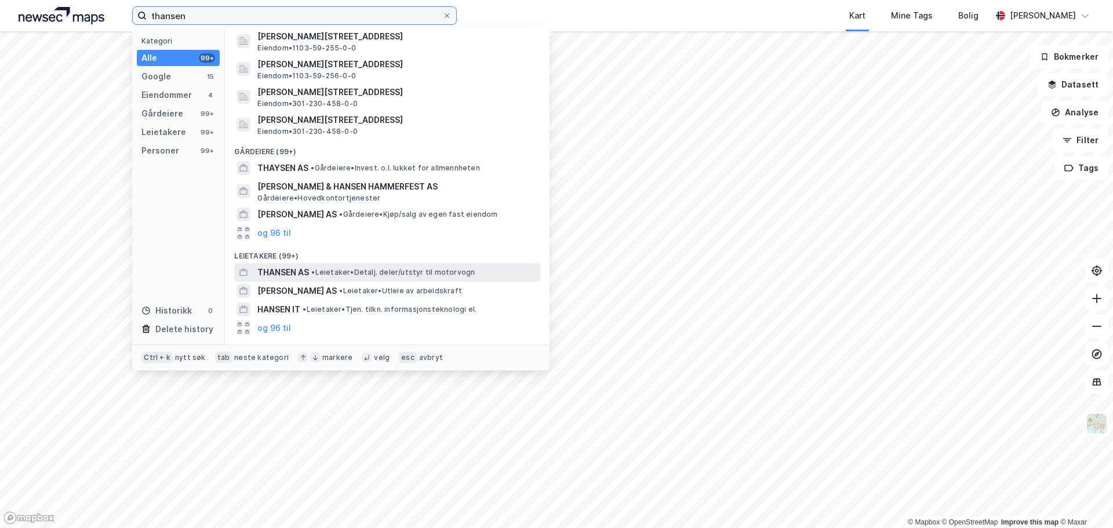
type input "thansen"
click at [334, 277] on span "• Leietaker • Detalj. deler/utstyr til motorvogn" at bounding box center [392, 272] width 163 height 9
